Goal: Check status: Check status

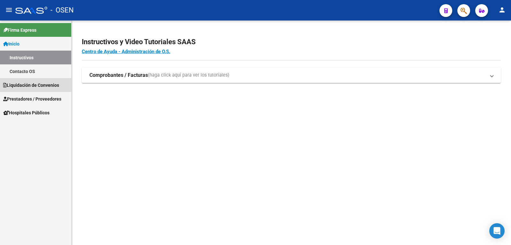
click at [51, 86] on span "Liquidación de Convenios" at bounding box center [31, 85] width 56 height 7
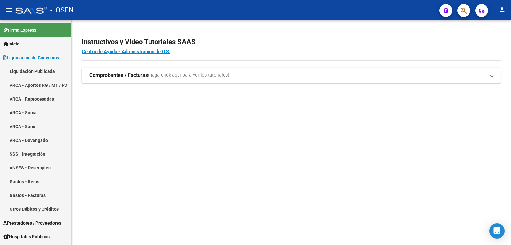
click at [48, 69] on link "Liquidación Publicada" at bounding box center [35, 71] width 71 height 14
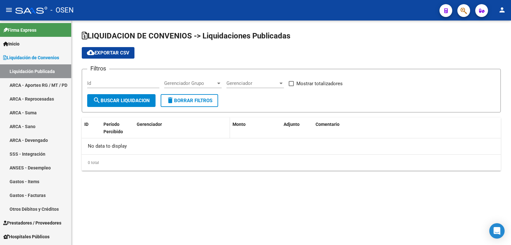
checkbox input "true"
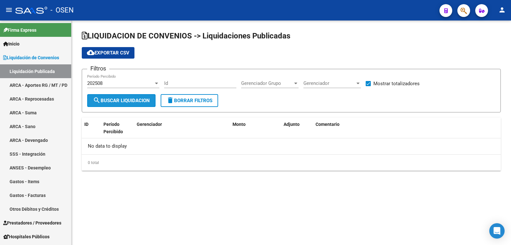
click at [110, 99] on span "search Buscar Liquidacion" at bounding box center [121, 100] width 57 height 6
click at [112, 80] on div "202508 Período Percibido" at bounding box center [123, 81] width 72 height 14
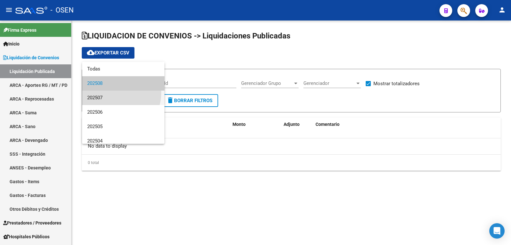
click at [112, 92] on span "202507" at bounding box center [123, 97] width 72 height 14
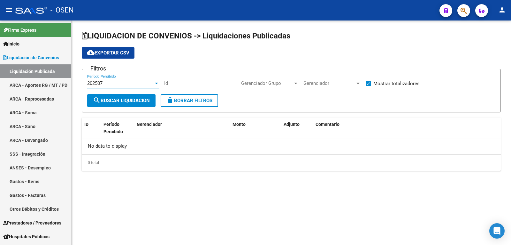
click at [112, 97] on span "search Buscar Liquidacion" at bounding box center [121, 100] width 57 height 6
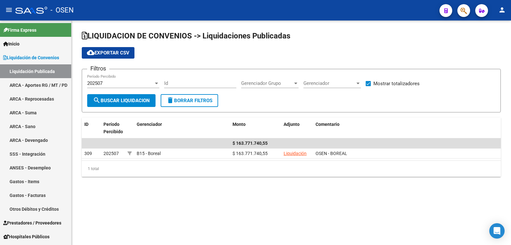
click at [113, 81] on div "202507" at bounding box center [120, 83] width 66 height 6
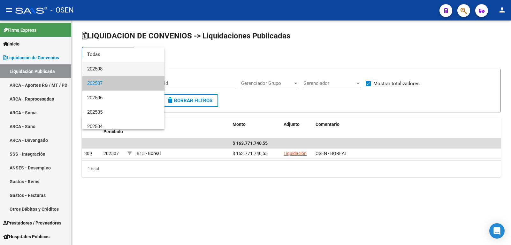
click at [110, 67] on span "202508" at bounding box center [123, 69] width 72 height 14
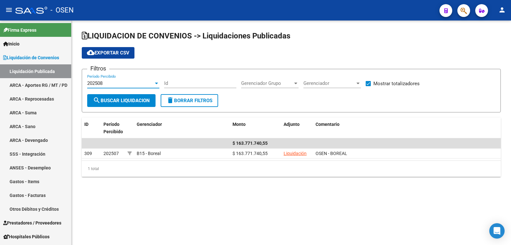
click at [115, 97] on span "search Buscar Liquidacion" at bounding box center [121, 100] width 57 height 6
